Goal: Task Accomplishment & Management: Manage account settings

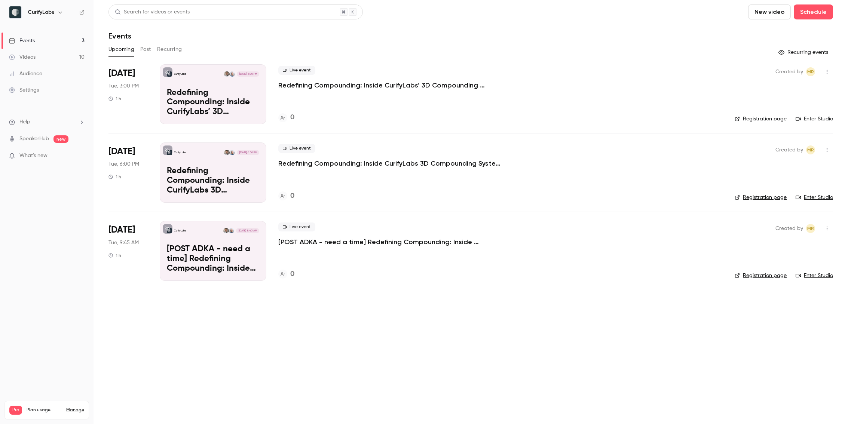
click at [332, 346] on main "Search for videos or events New video Schedule Events Upcoming Past Recurring R…" at bounding box center [471, 212] width 755 height 424
click at [318, 311] on main "Search for videos or events New video Schedule Events Upcoming Past Recurring R…" at bounding box center [471, 212] width 755 height 424
click at [759, 198] on link "Registration page" at bounding box center [761, 197] width 52 height 7
click at [25, 248] on nav "CurifyLabs Events 3 Videos 10 Audience Settings Help SpeakerHub new What's new …" at bounding box center [47, 212] width 94 height 424
click at [48, 87] on link "Settings" at bounding box center [47, 90] width 94 height 16
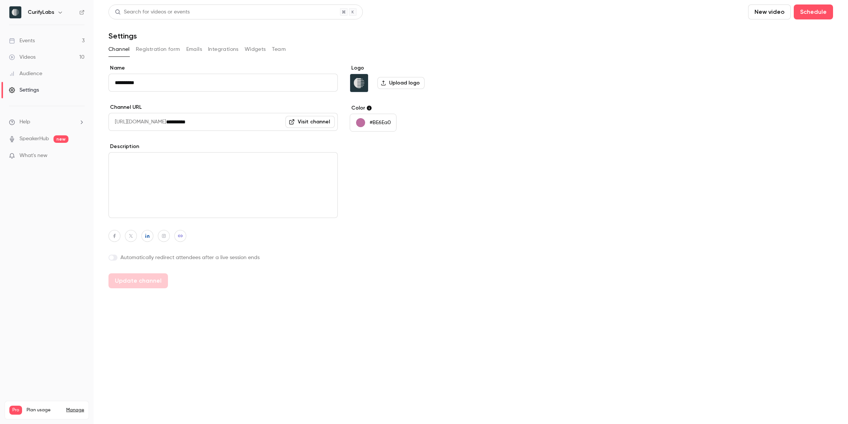
click at [156, 51] on button "Registration form" at bounding box center [158, 49] width 45 height 12
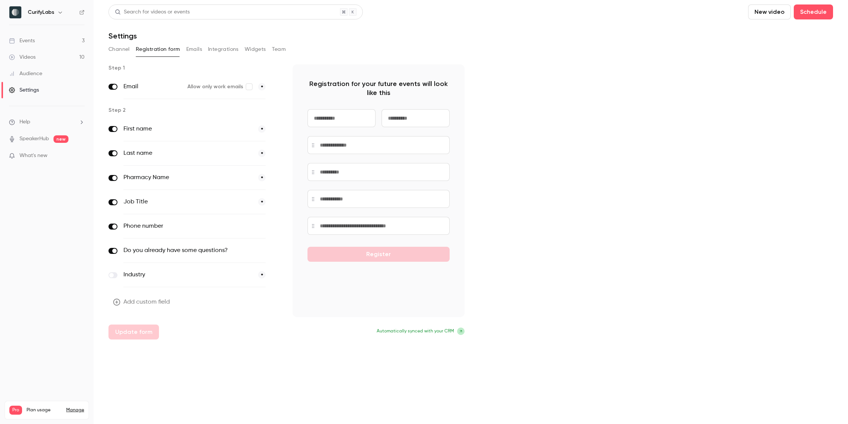
click at [125, 53] on button "Channel" at bounding box center [119, 49] width 21 height 12
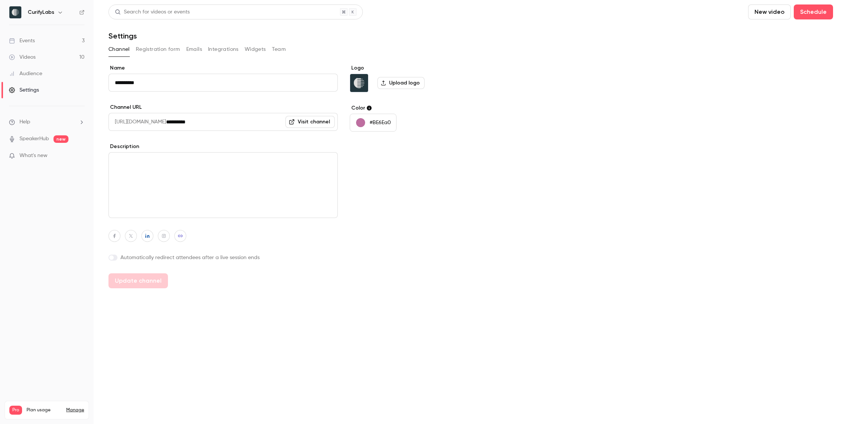
click at [330, 119] on link "Visit channel" at bounding box center [309, 122] width 49 height 12
click at [31, 36] on link "Events 3" at bounding box center [47, 41] width 94 height 16
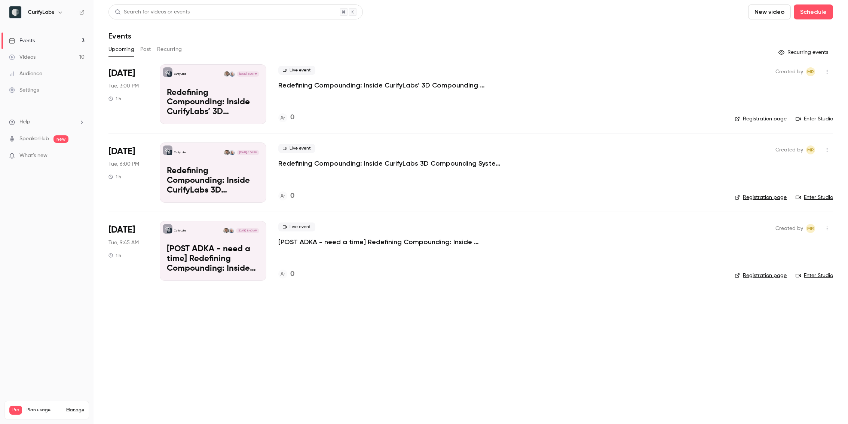
click at [824, 147] on button "button" at bounding box center [827, 150] width 12 height 12
click at [824, 147] on div at bounding box center [424, 212] width 848 height 424
click at [828, 153] on button "button" at bounding box center [827, 150] width 12 height 12
click at [387, 320] on div at bounding box center [424, 212] width 848 height 424
click at [25, 89] on div "Settings" at bounding box center [24, 89] width 30 height 7
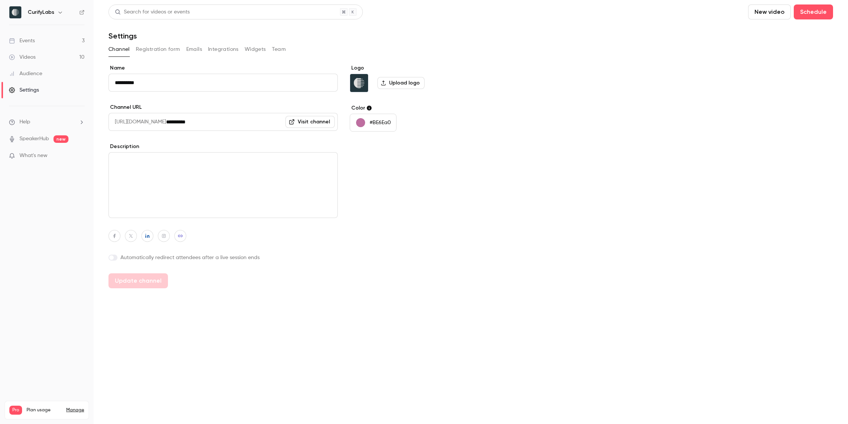
click at [216, 49] on button "Integrations" at bounding box center [223, 49] width 31 height 12
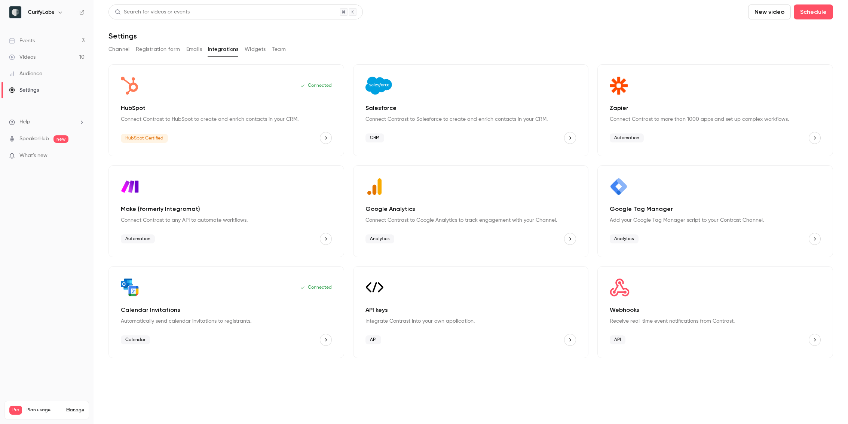
click at [116, 50] on button "Channel" at bounding box center [119, 49] width 21 height 12
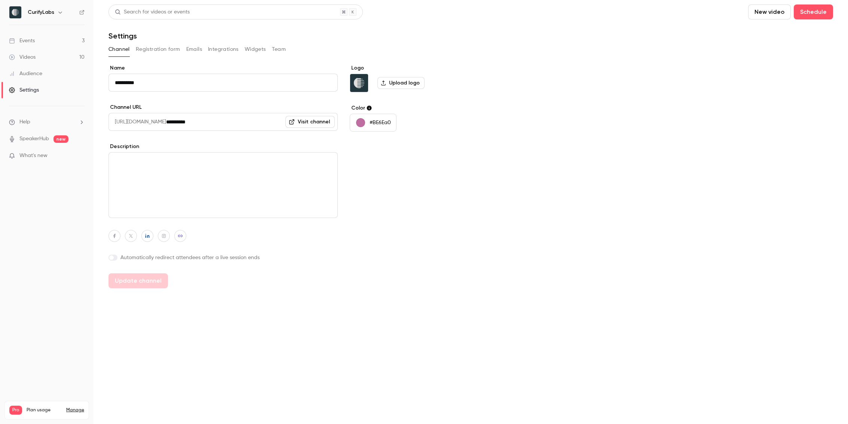
click at [464, 181] on div "Logo Upload logo Color #BE6Ea0" at bounding box center [407, 176] width 115 height 224
click at [43, 58] on link "Videos 10" at bounding box center [47, 57] width 94 height 16
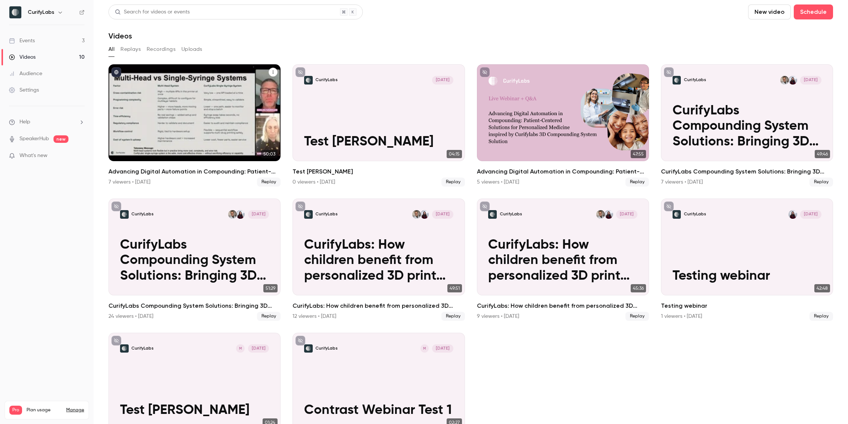
click at [118, 71] on icon "published" at bounding box center [116, 72] width 4 height 4
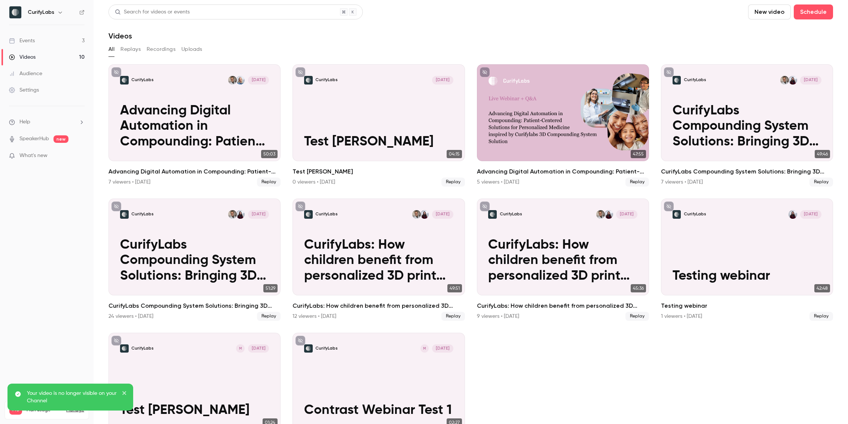
click at [39, 39] on link "Events 3" at bounding box center [47, 41] width 94 height 16
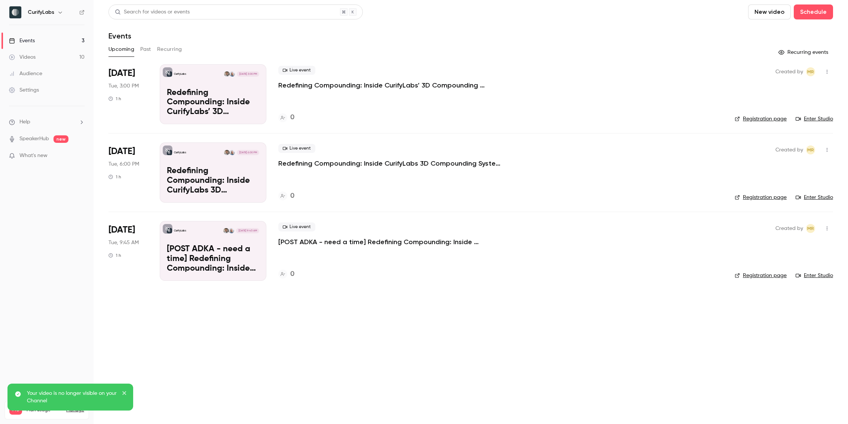
click at [168, 73] on icon at bounding box center [167, 72] width 4 height 4
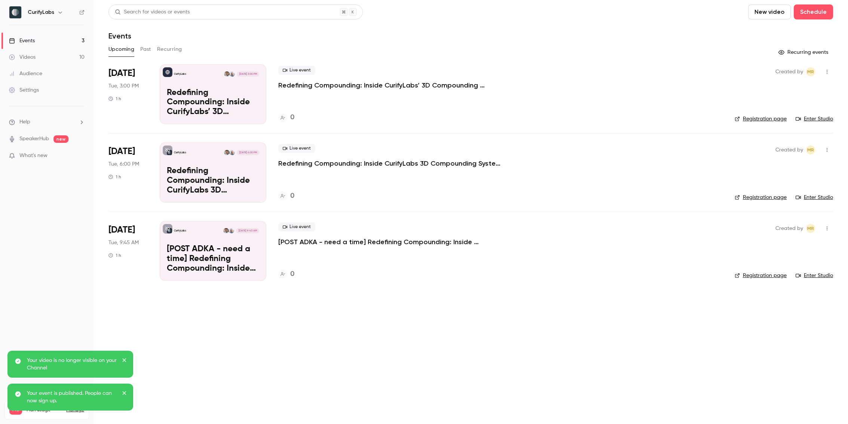
click at [168, 153] on button at bounding box center [168, 151] width 10 height 10
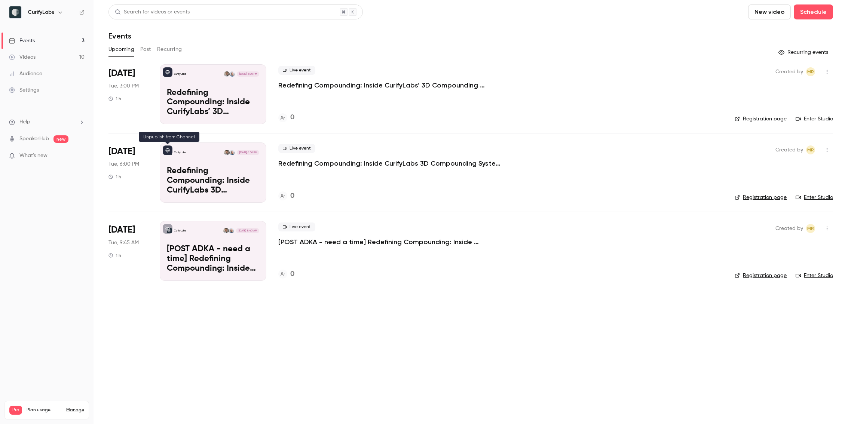
click at [168, 151] on icon at bounding box center [168, 151] width 4 height 4
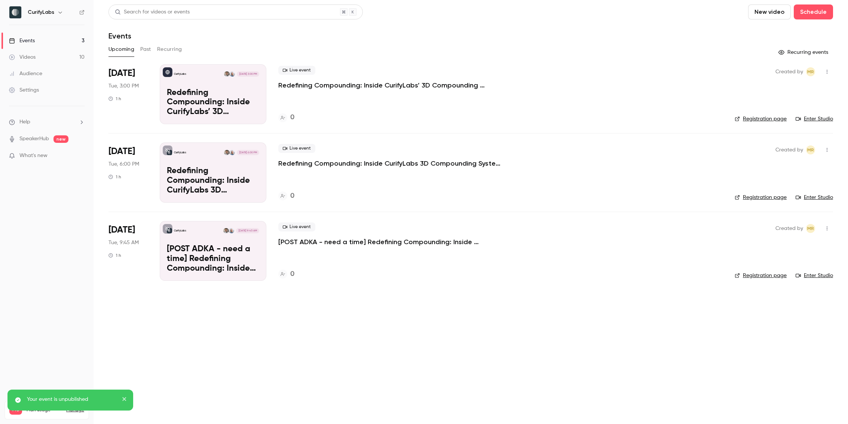
click at [168, 152] on icon at bounding box center [167, 150] width 4 height 4
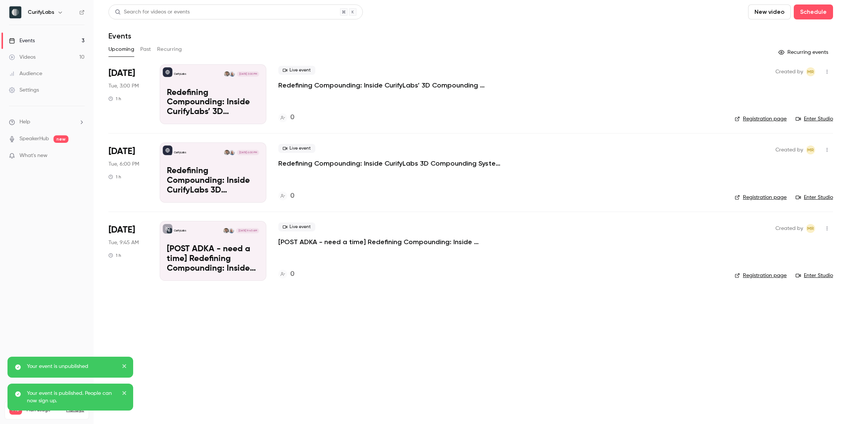
click at [33, 58] on div "Videos" at bounding box center [22, 57] width 27 height 7
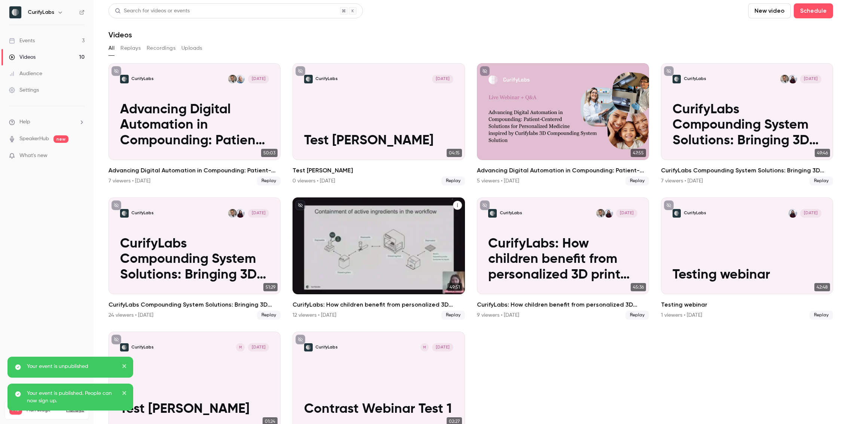
scroll to position [1, 0]
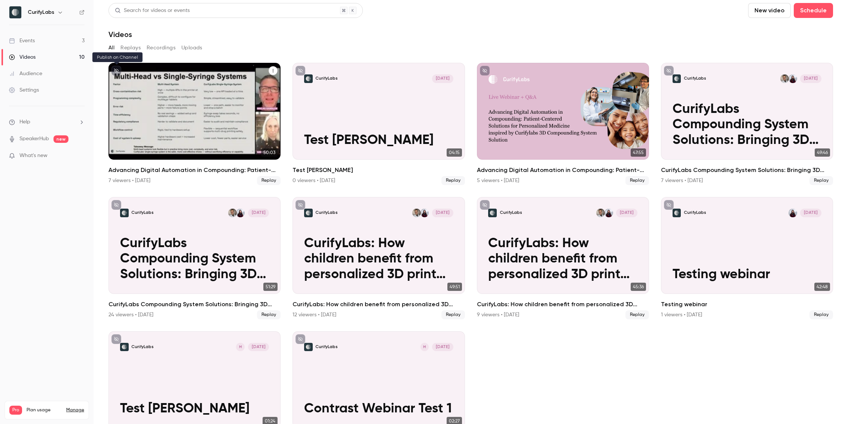
click at [117, 71] on icon "unpublished" at bounding box center [116, 70] width 4 height 4
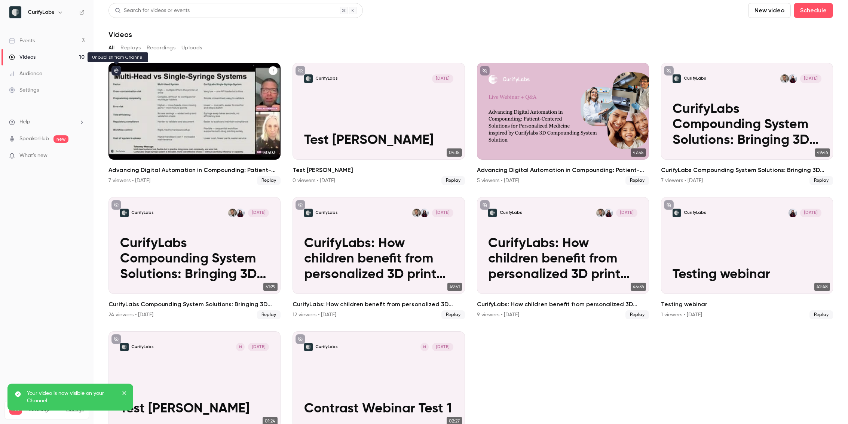
click at [117, 71] on icon "published" at bounding box center [116, 71] width 4 height 4
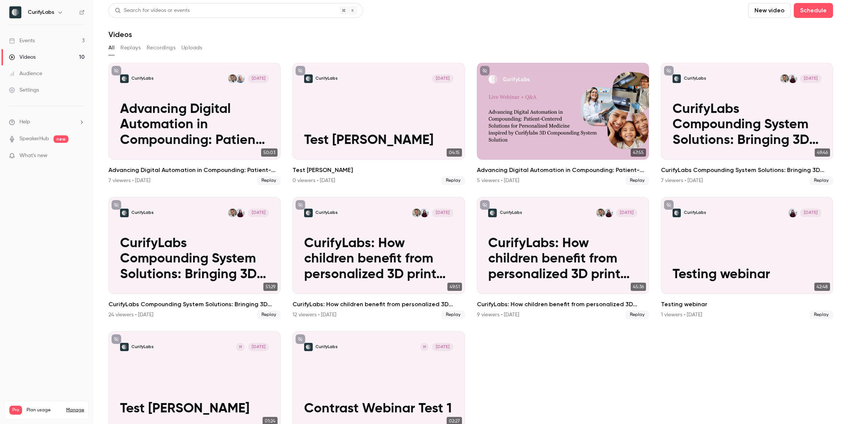
click at [196, 48] on button "Uploads" at bounding box center [191, 48] width 21 height 12
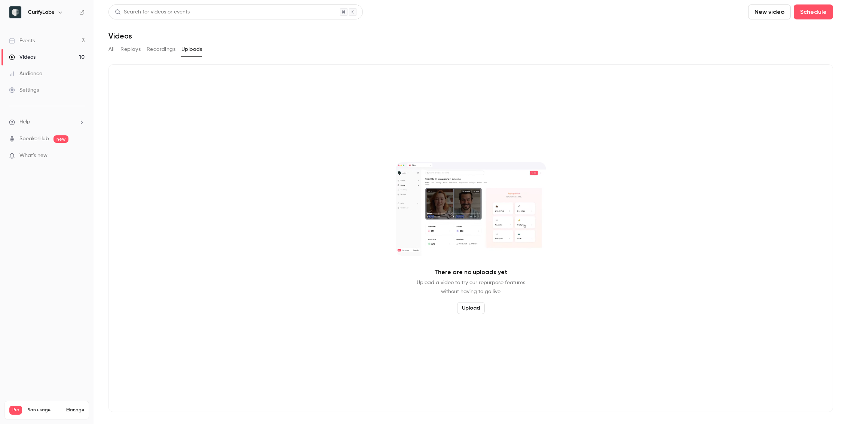
click at [469, 311] on button "Upload" at bounding box center [471, 308] width 28 height 12
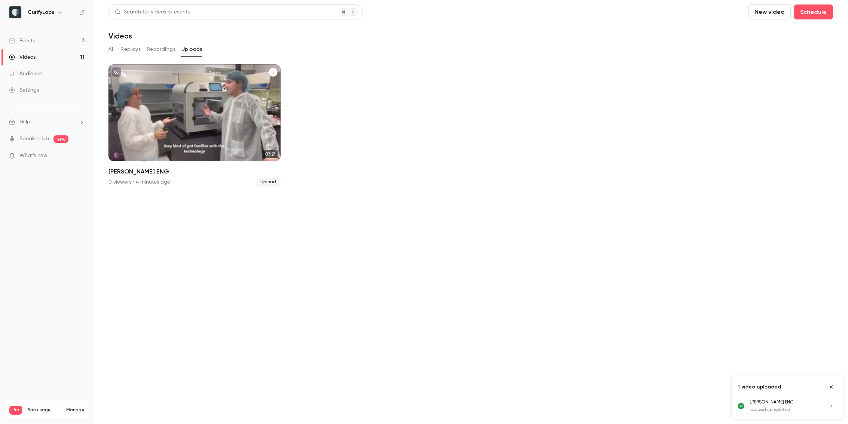
click at [164, 120] on div "CurifyLabs Oct 15 Sonia Martinez ENG" at bounding box center [195, 112] width 172 height 97
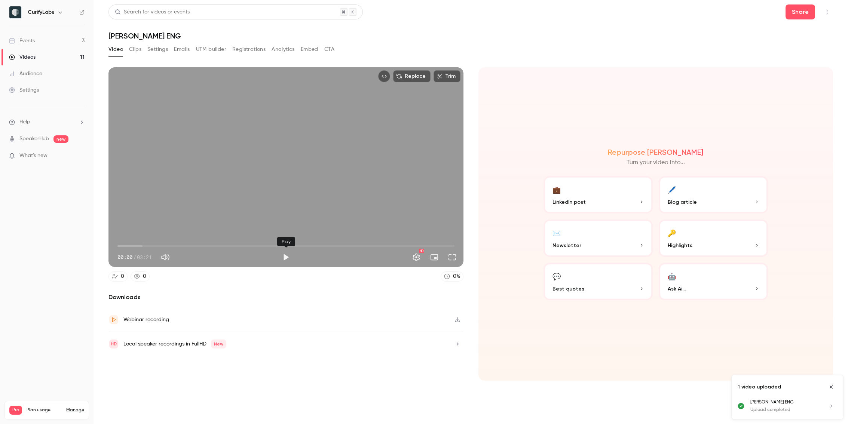
click at [285, 258] on button "Play" at bounding box center [285, 257] width 15 height 15
click at [287, 258] on button "Pause" at bounding box center [285, 257] width 15 height 15
type input "***"
click at [31, 56] on div "Videos" at bounding box center [22, 57] width 27 height 7
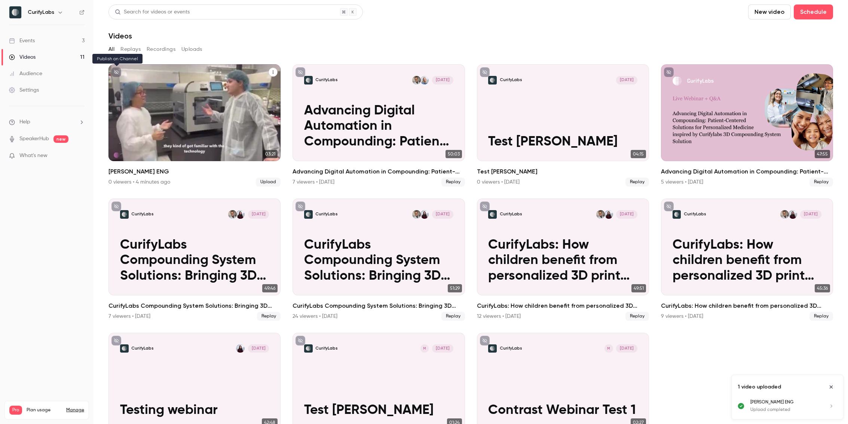
click at [116, 70] on icon "unpublished" at bounding box center [116, 72] width 4 height 4
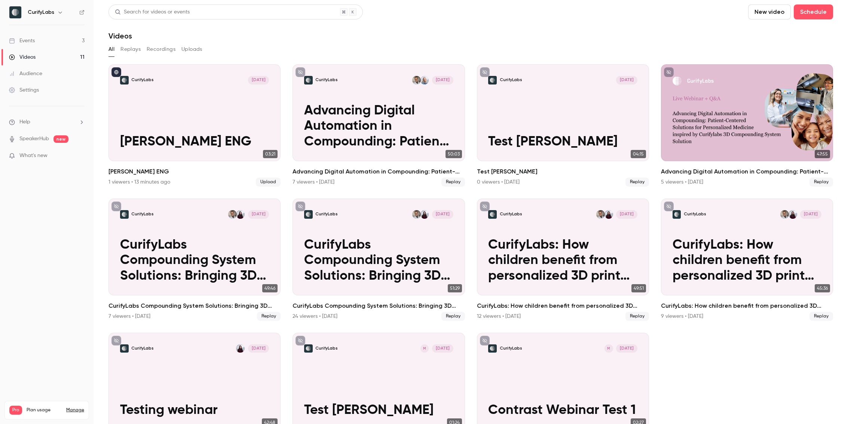
click at [44, 60] on link "Videos 11" at bounding box center [47, 57] width 94 height 16
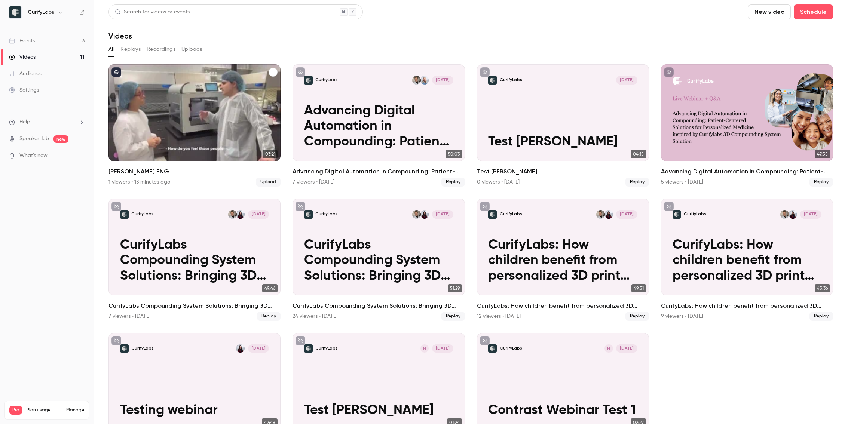
click at [273, 72] on icon "Sonia Martinez ENG" at bounding box center [273, 72] width 1 height 3
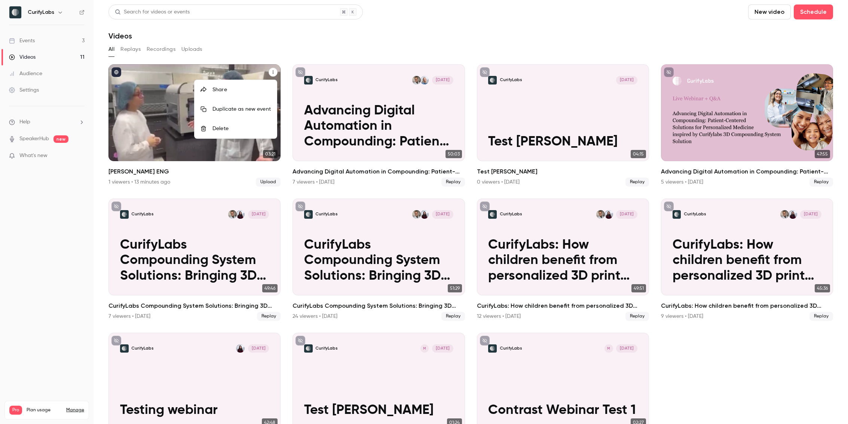
click at [274, 70] on div at bounding box center [424, 212] width 848 height 424
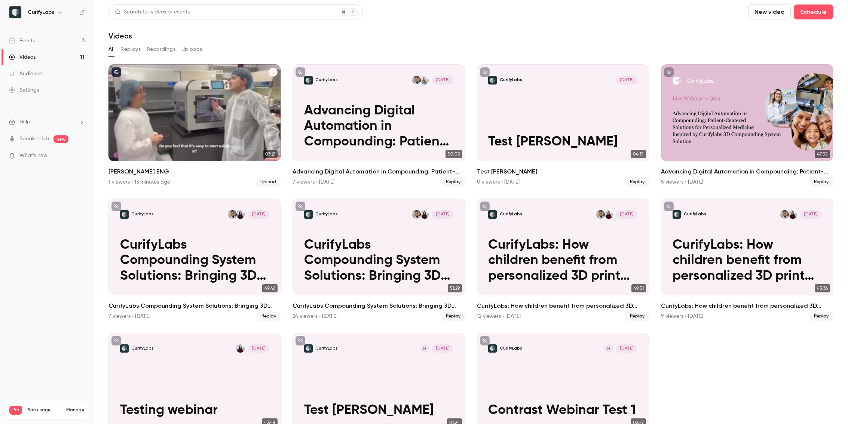
click at [130, 171] on h2 "[PERSON_NAME] ENG" at bounding box center [195, 171] width 172 height 9
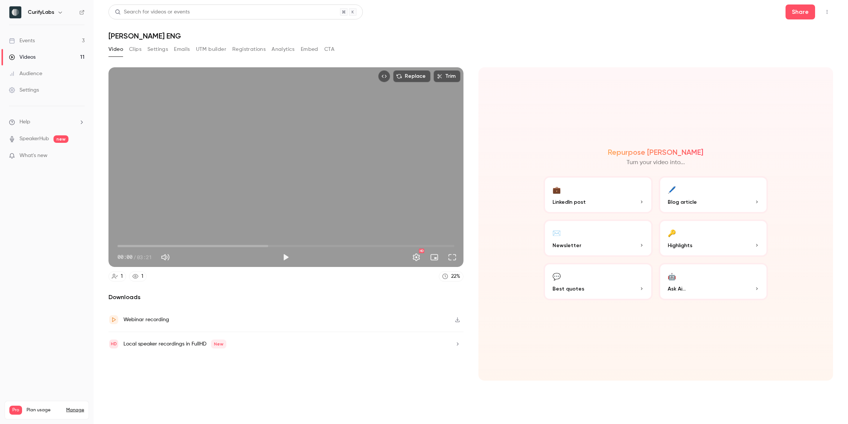
click at [147, 37] on h1 "[PERSON_NAME] ENG" at bounding box center [471, 35] width 725 height 9
click at [189, 33] on h1 "[PERSON_NAME] ENG" at bounding box center [471, 35] width 725 height 9
click at [826, 13] on icon "Top Bar Actions" at bounding box center [827, 11] width 6 height 5
click at [826, 13] on div at bounding box center [424, 212] width 848 height 424
click at [147, 34] on h1 "[PERSON_NAME] ENG" at bounding box center [471, 35] width 725 height 9
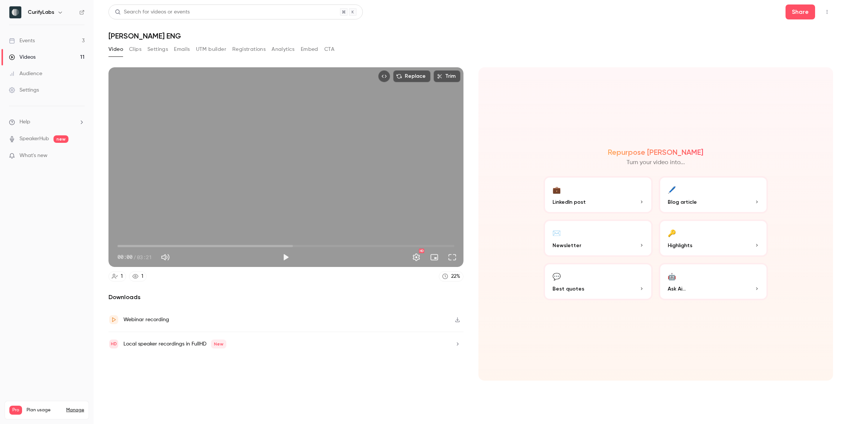
click at [159, 37] on h1 "[PERSON_NAME] ENG" at bounding box center [471, 35] width 725 height 9
click at [137, 49] on button "Clips" at bounding box center [135, 49] width 12 height 12
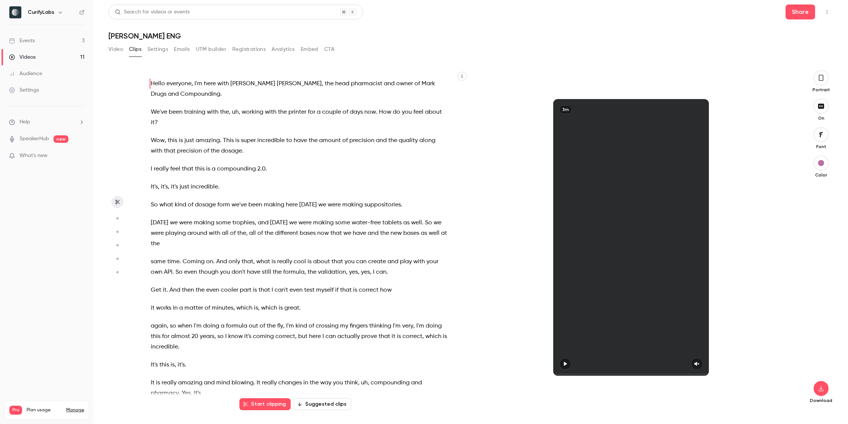
click at [157, 49] on button "Settings" at bounding box center [157, 49] width 21 height 12
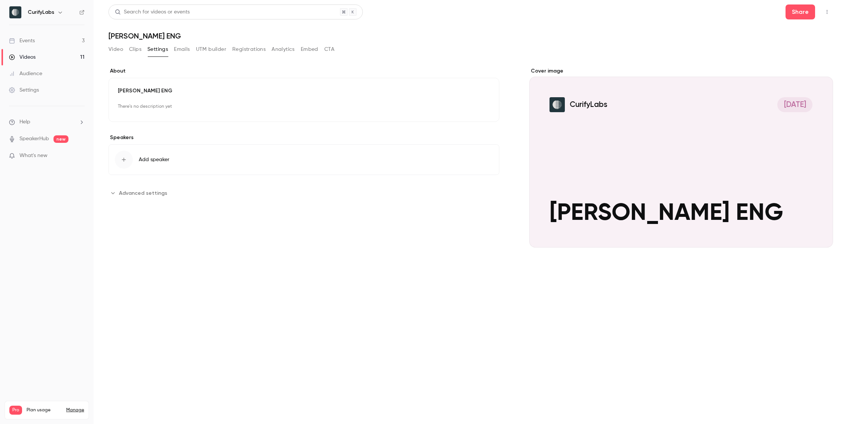
click at [149, 93] on p "[PERSON_NAME] ENG" at bounding box center [304, 90] width 372 height 7
drag, startPoint x: 189, startPoint y: 107, endPoint x: 161, endPoint y: 108, distance: 28.1
click at [161, 108] on input "**********" at bounding box center [304, 106] width 372 height 18
type input "**********"
click at [480, 221] on button "Save" at bounding box center [476, 223] width 27 height 15
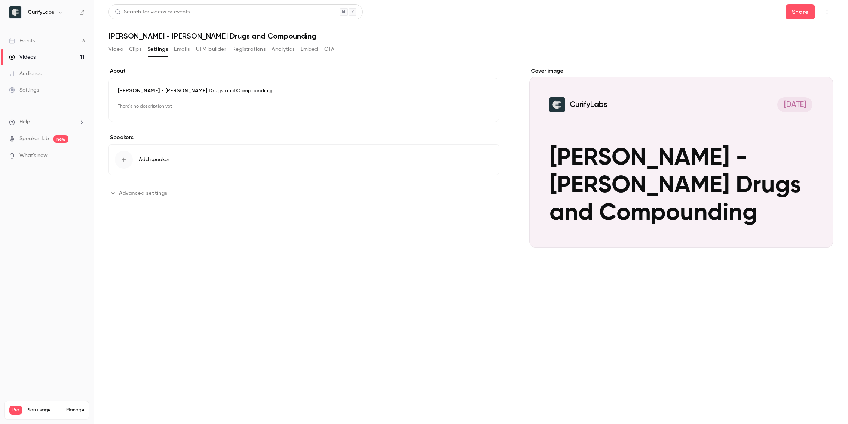
click at [122, 47] on button "Video" at bounding box center [116, 49] width 15 height 12
